Goal: Transaction & Acquisition: Purchase product/service

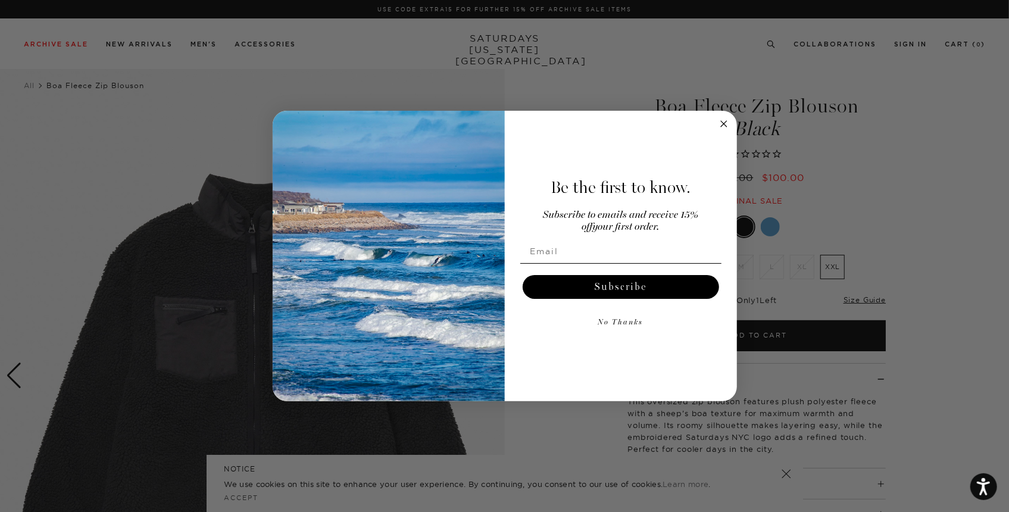
click at [723, 120] on circle "Close dialog" at bounding box center [724, 124] width 14 height 14
